Goal: Entertainment & Leisure: Consume media (video, audio)

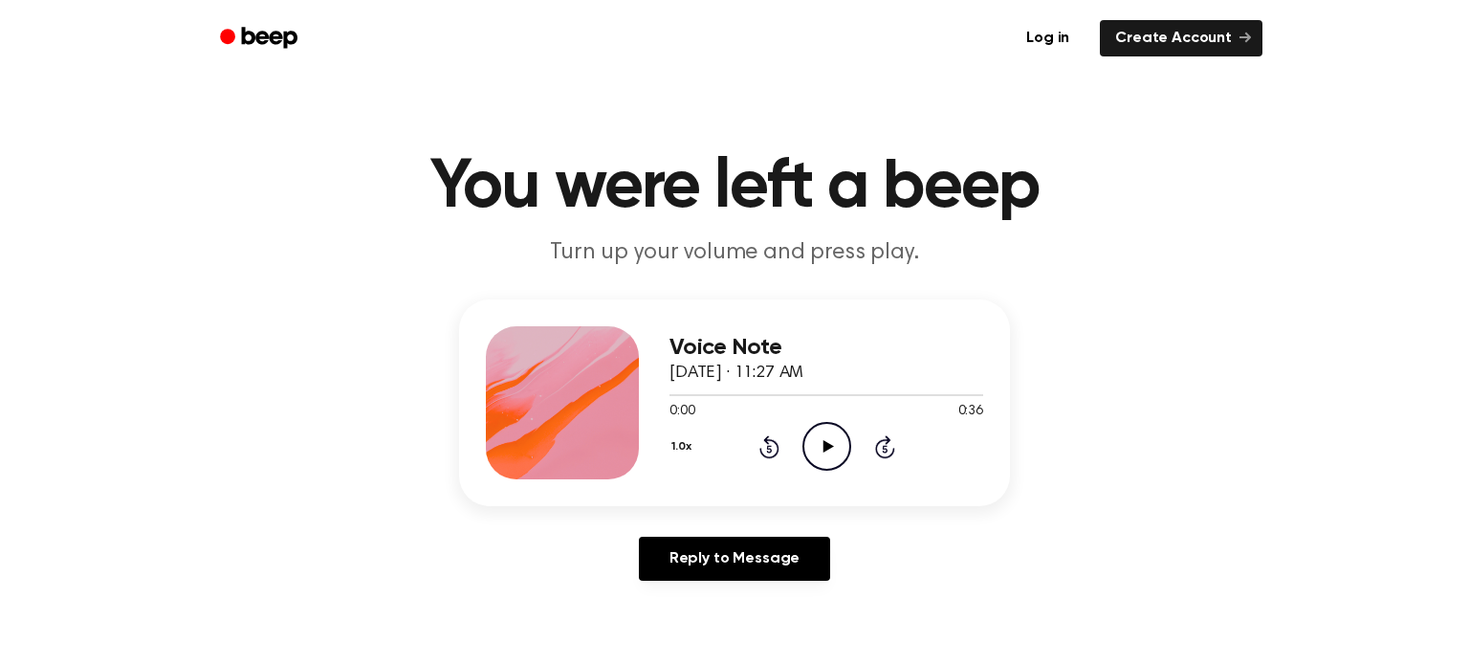
click at [830, 453] on icon "Play Audio" at bounding box center [826, 446] width 49 height 49
click at [827, 435] on icon "Pause Audio" at bounding box center [826, 446] width 49 height 49
